Goal: Navigation & Orientation: Find specific page/section

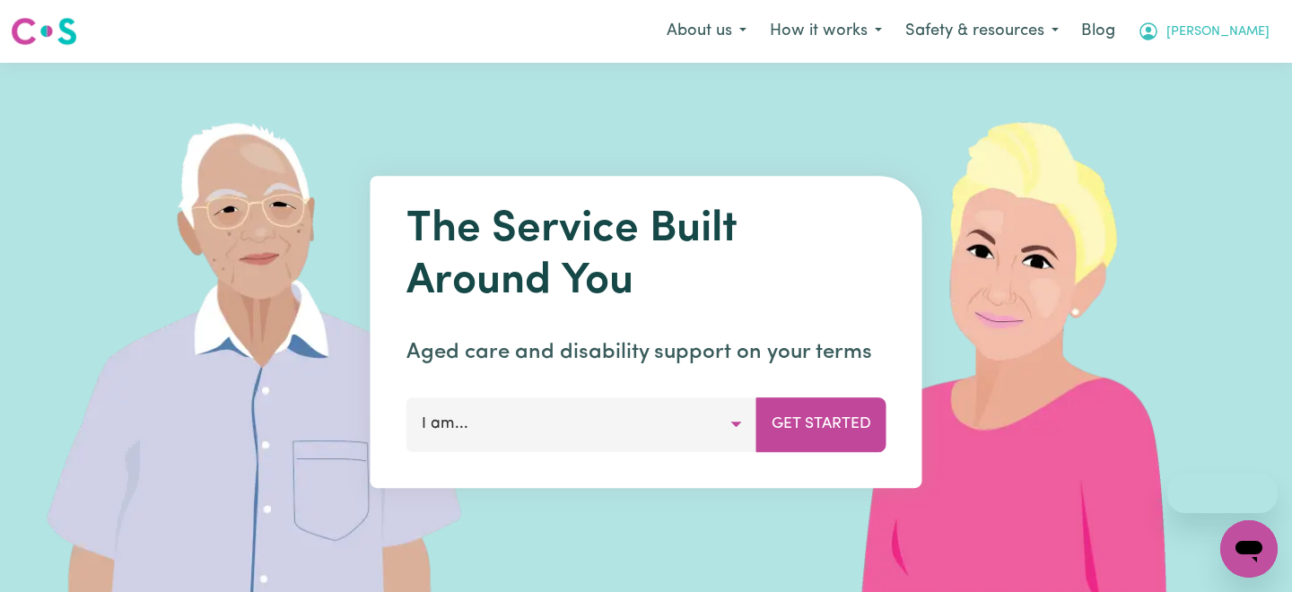
click at [1251, 33] on span "[PERSON_NAME]" at bounding box center [1217, 32] width 103 height 20
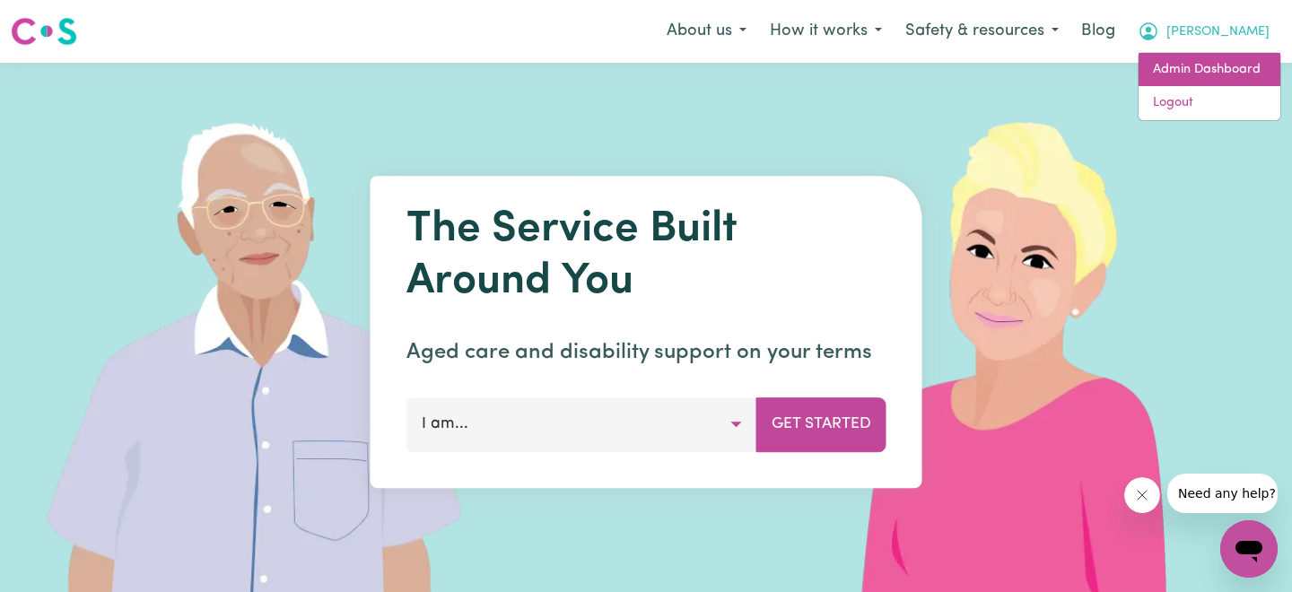
click at [1201, 82] on link "Admin Dashboard" at bounding box center [1209, 70] width 142 height 34
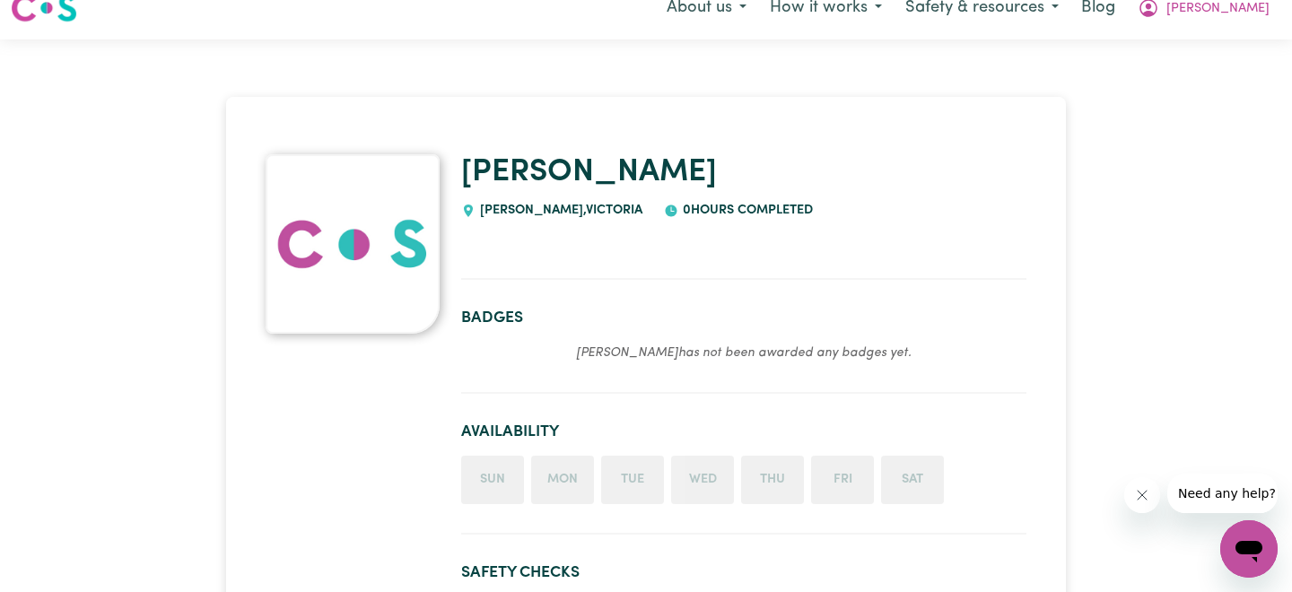
scroll to position [25, 0]
